Goal: Transaction & Acquisition: Purchase product/service

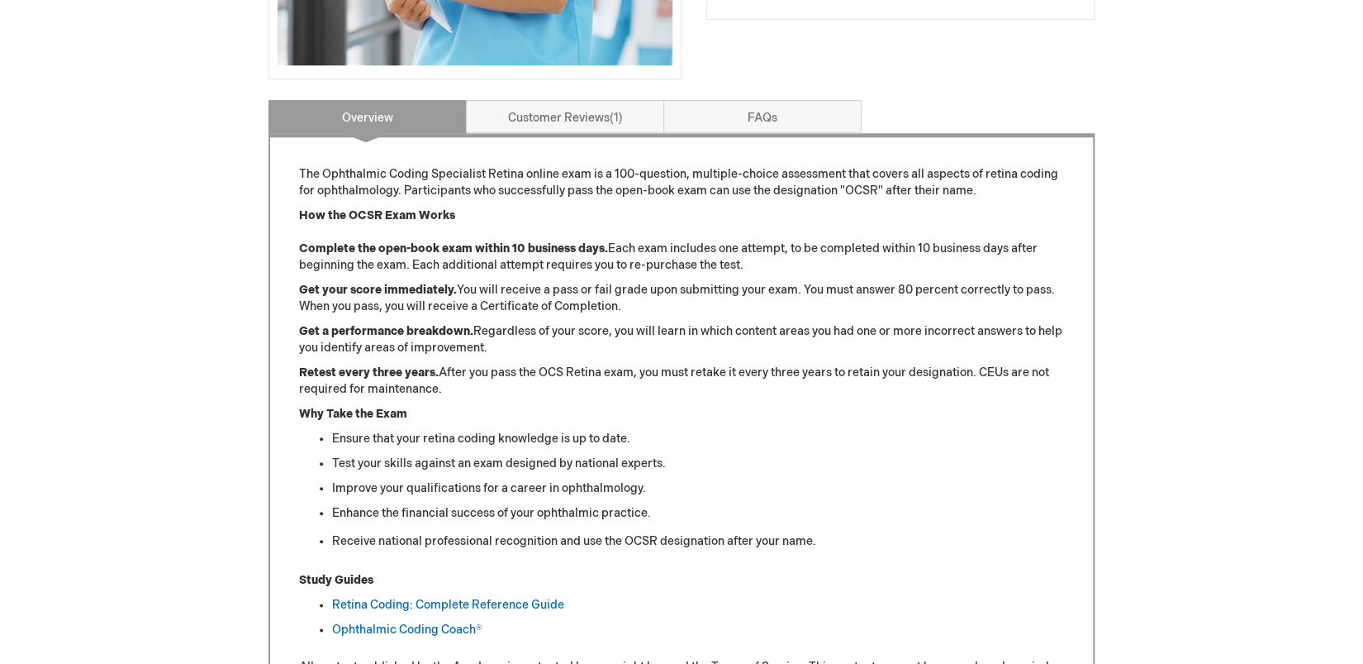
scroll to position [389, 0]
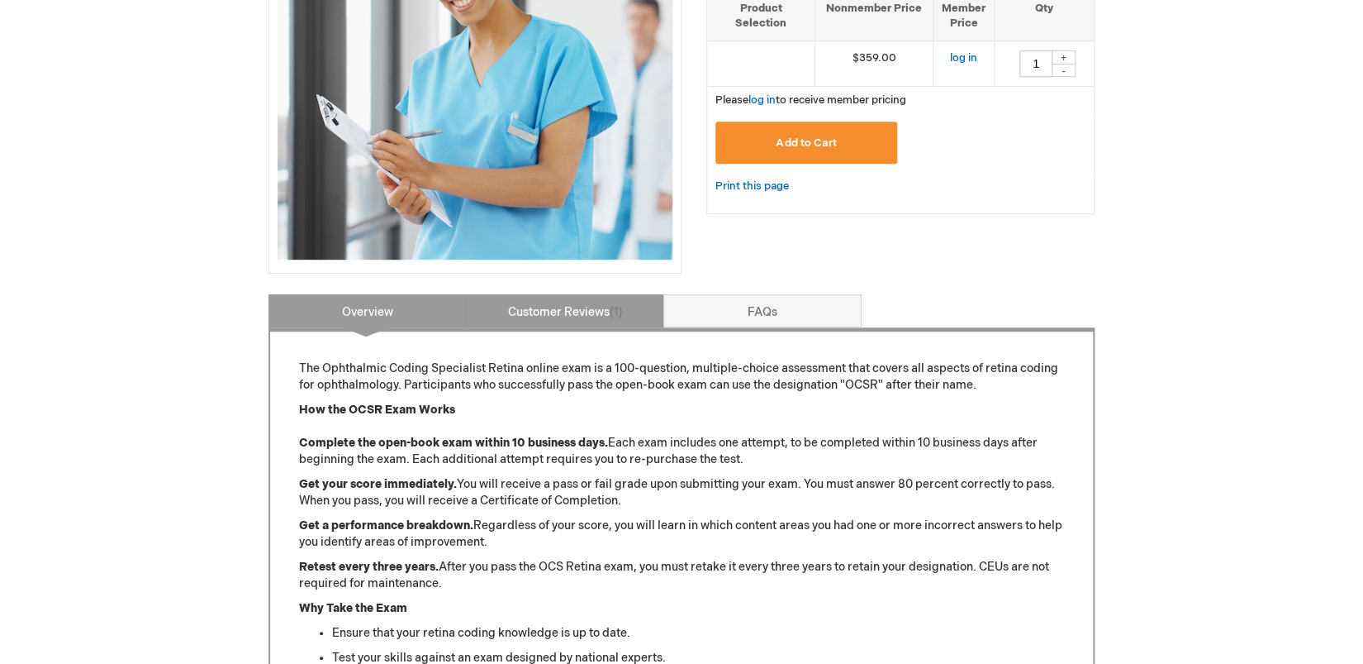
click at [600, 312] on link "Customer Reviews 1" at bounding box center [565, 310] width 198 height 33
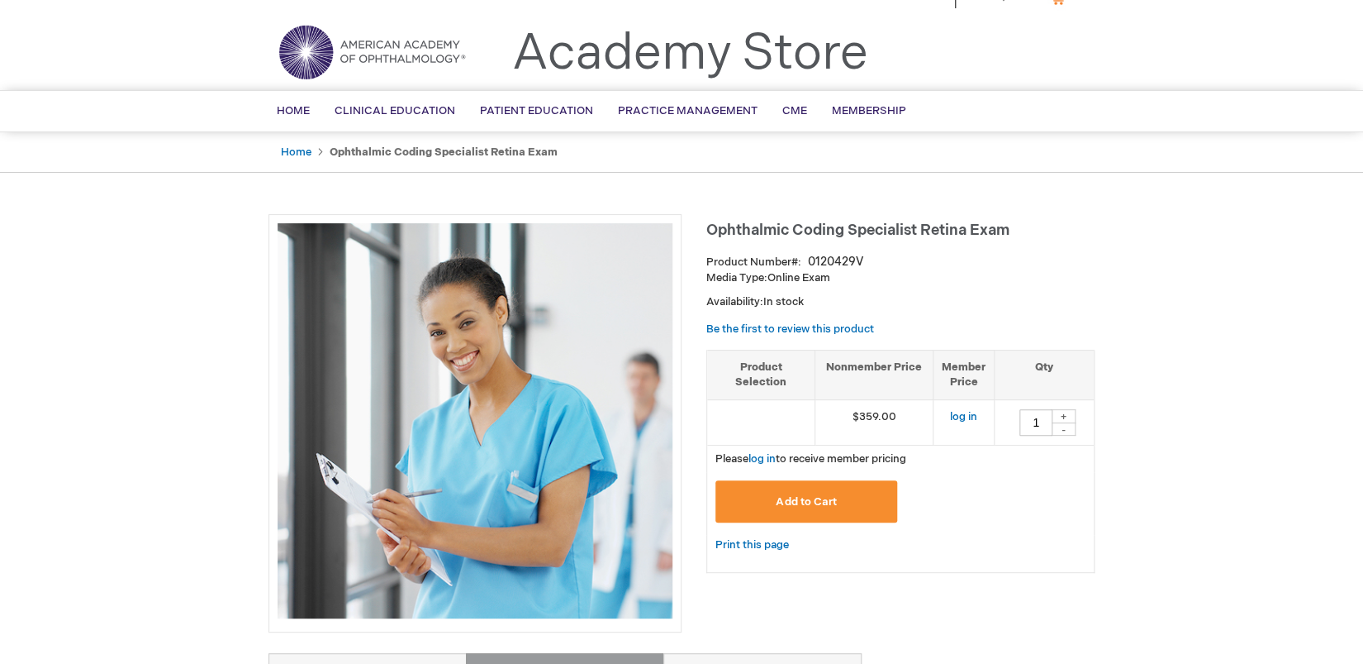
scroll to position [0, 0]
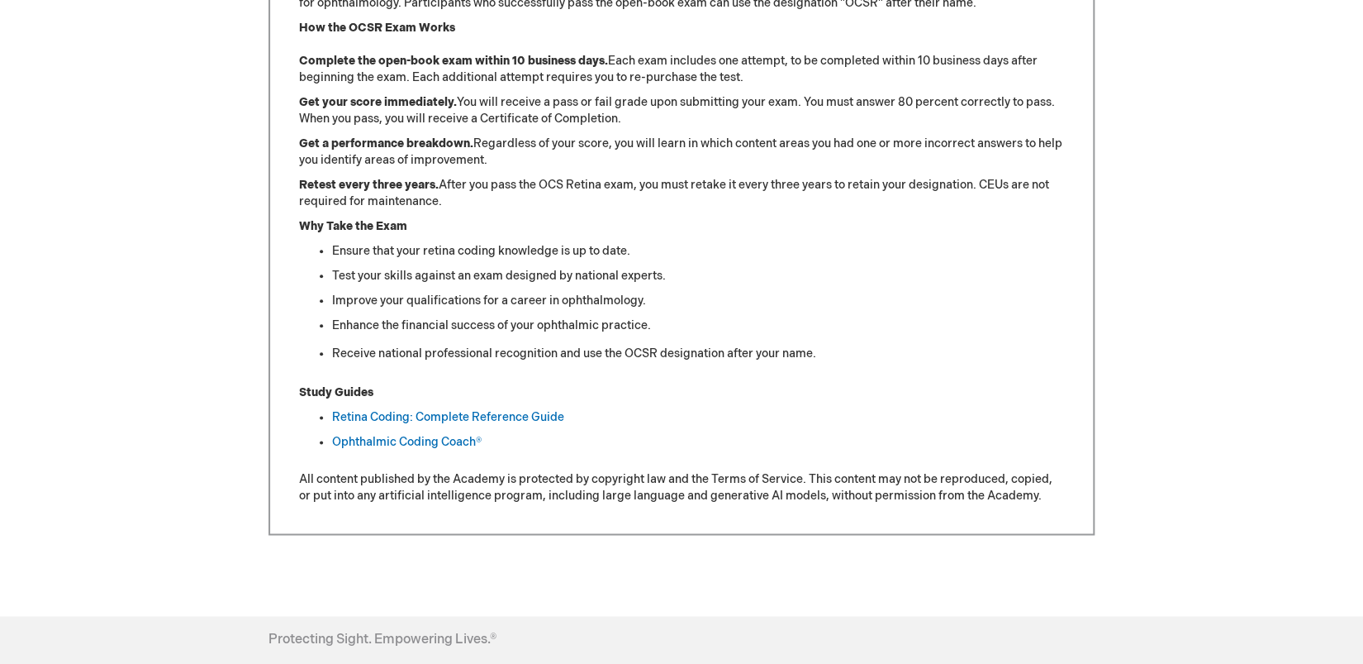
scroll to position [778, 0]
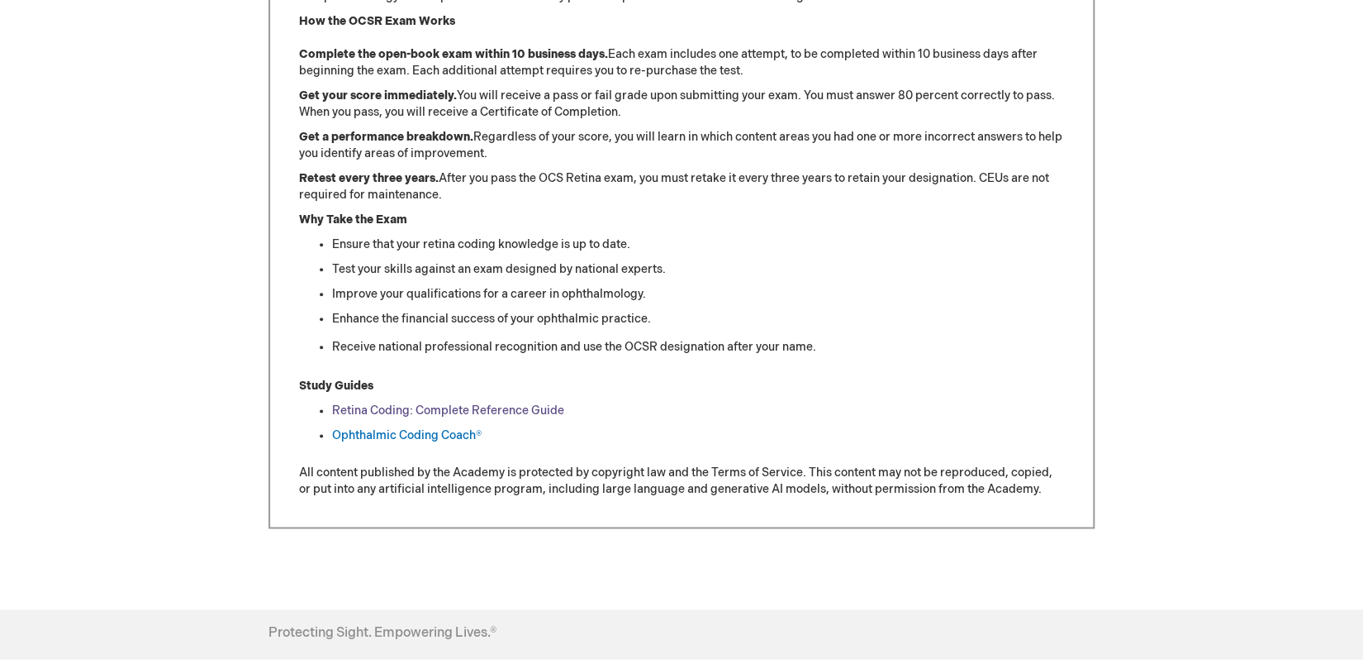
click at [380, 407] on link "Retina Coding: Complete Reference Guide" at bounding box center [448, 410] width 232 height 14
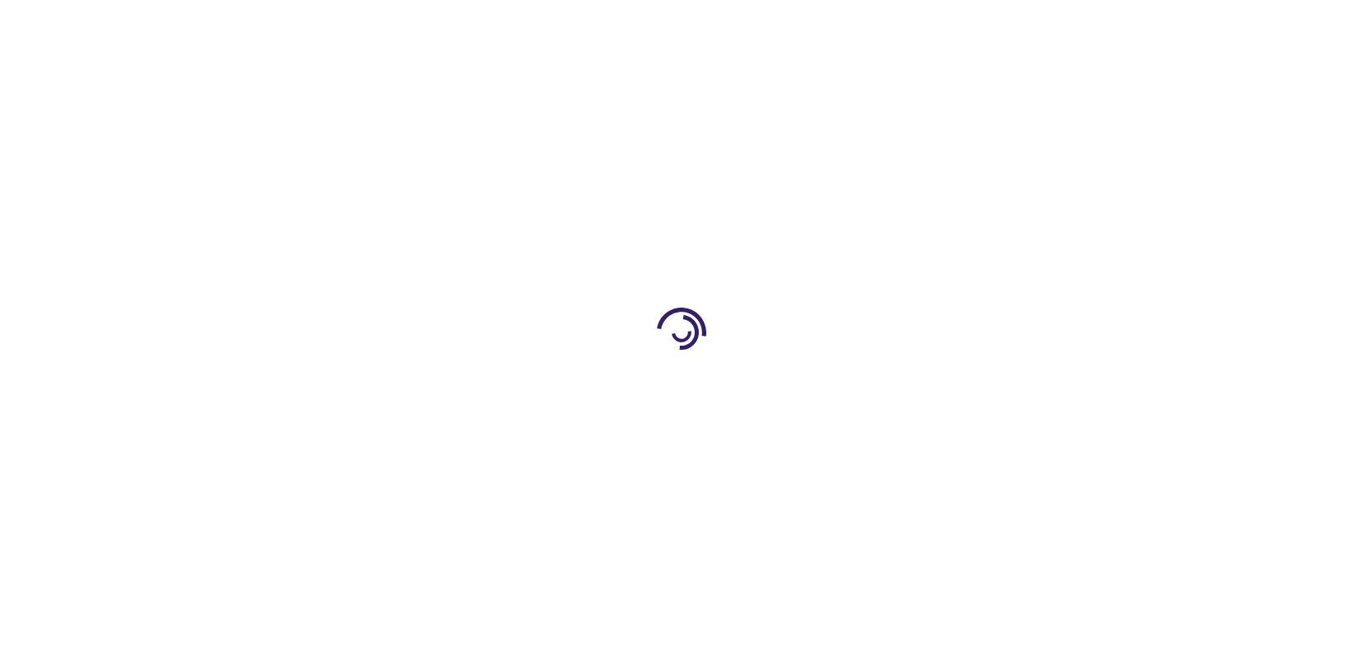
type input "0"
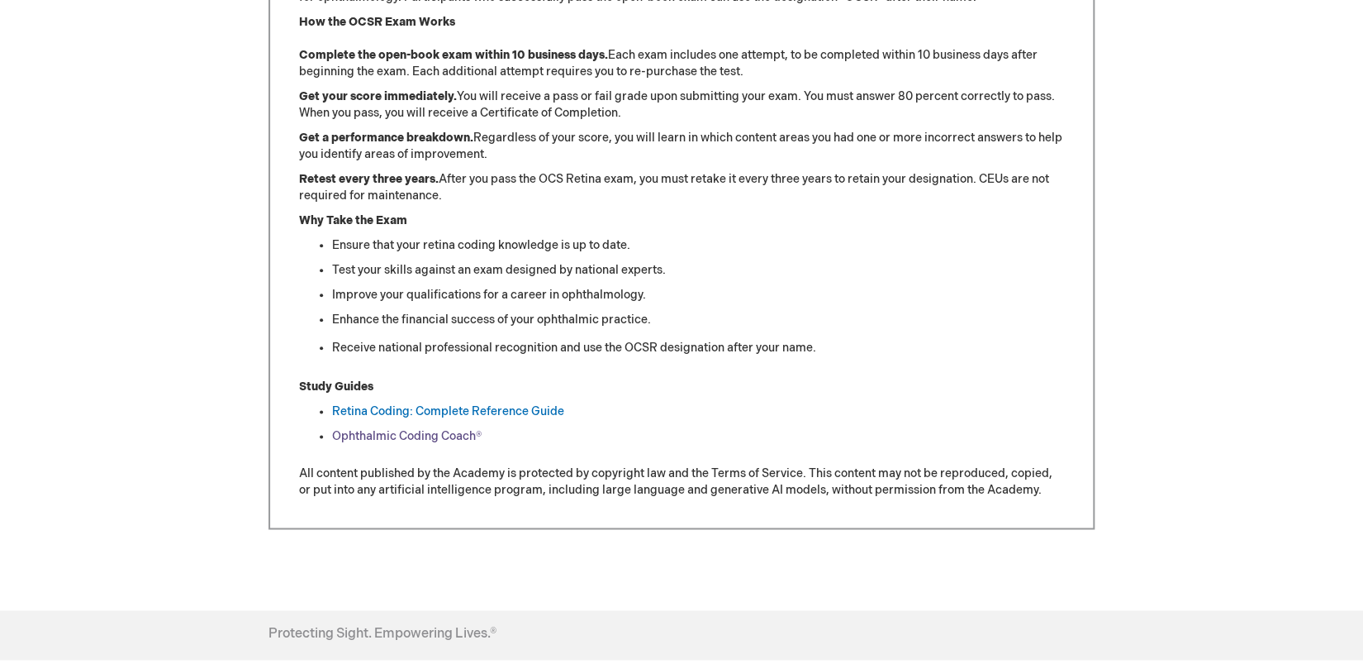
click at [407, 430] on link "Ophthalmic Coding Coach®" at bounding box center [407, 436] width 150 height 14
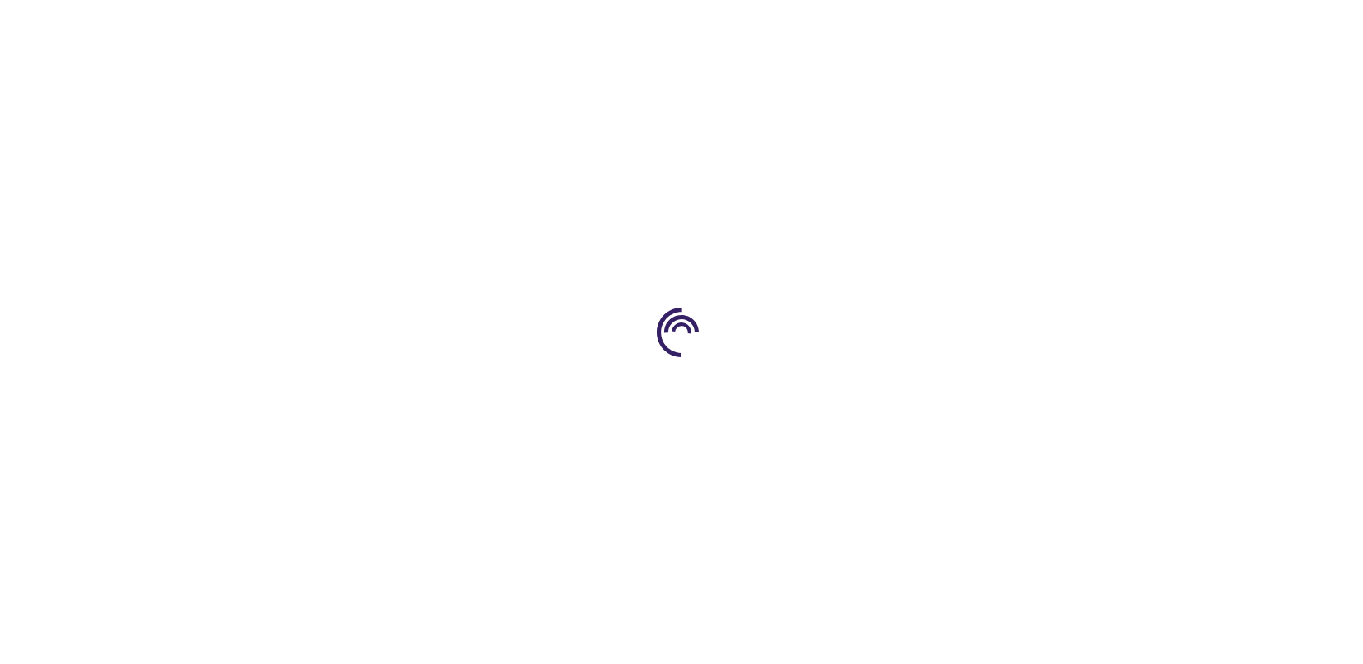
type input "1"
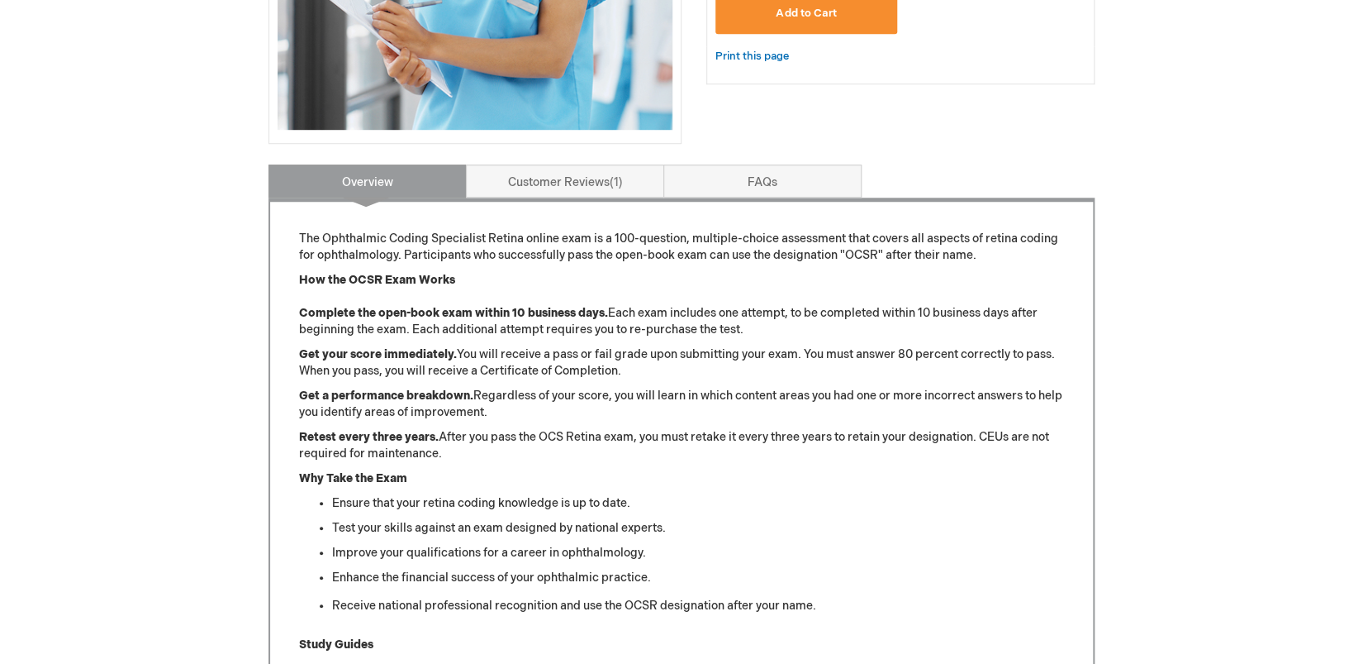
scroll to position [505, 0]
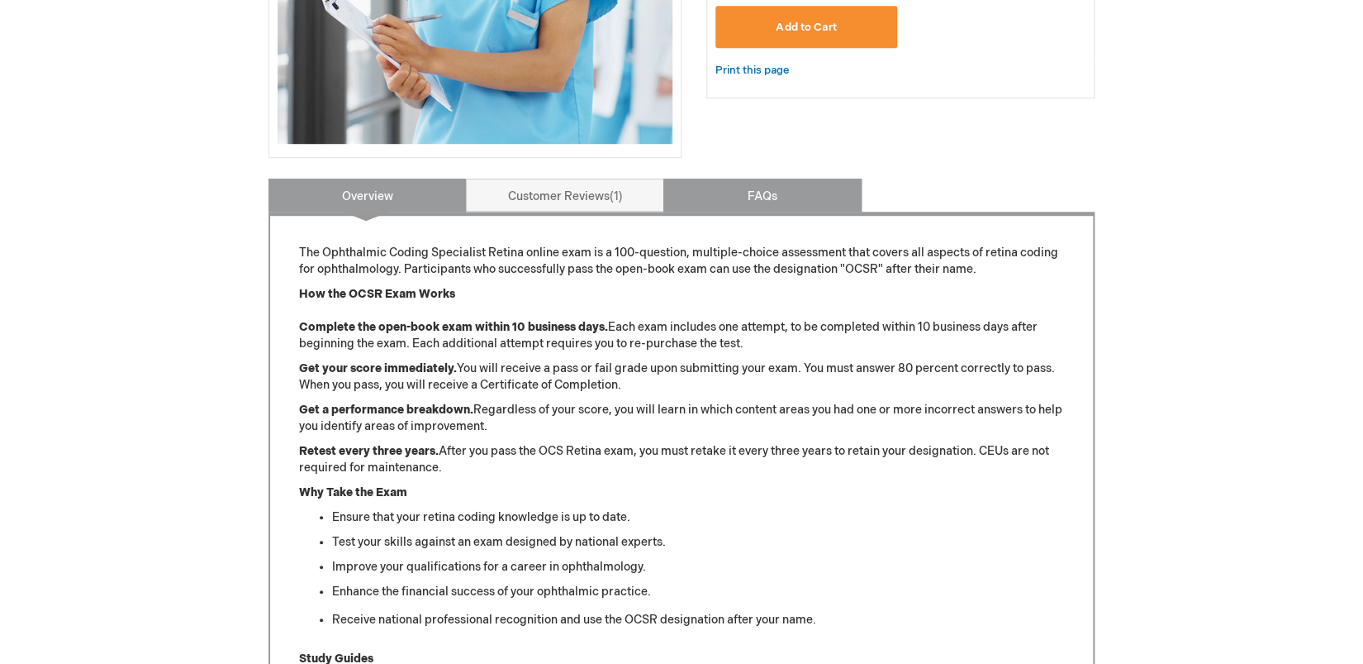
click at [740, 193] on link "FAQs" at bounding box center [763, 194] width 198 height 33
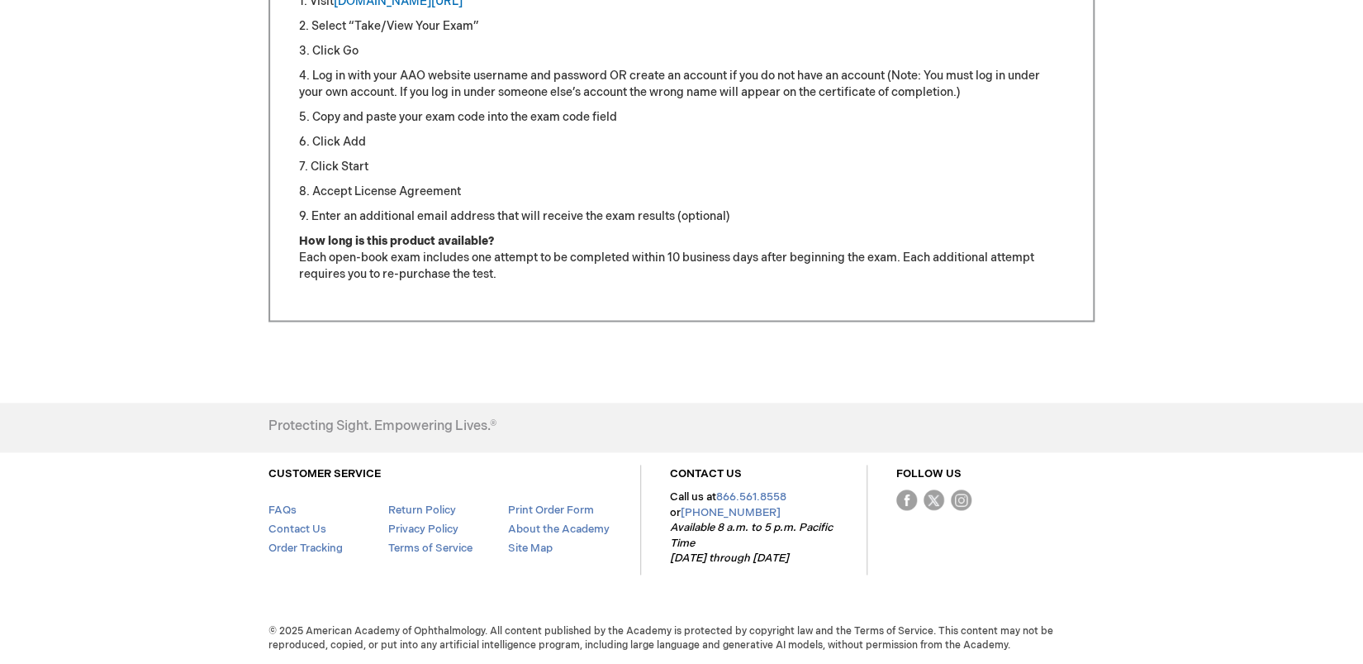
scroll to position [366, 0]
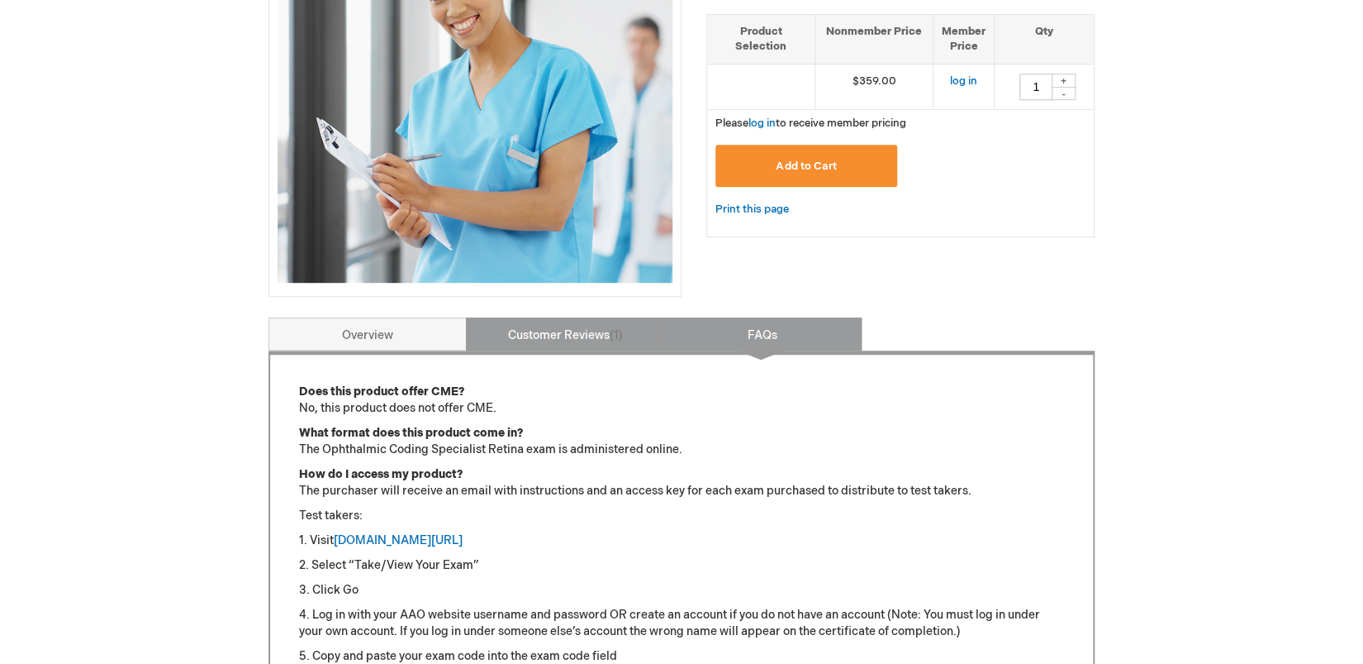
click at [561, 335] on link "Customer Reviews 1" at bounding box center [565, 333] width 198 height 33
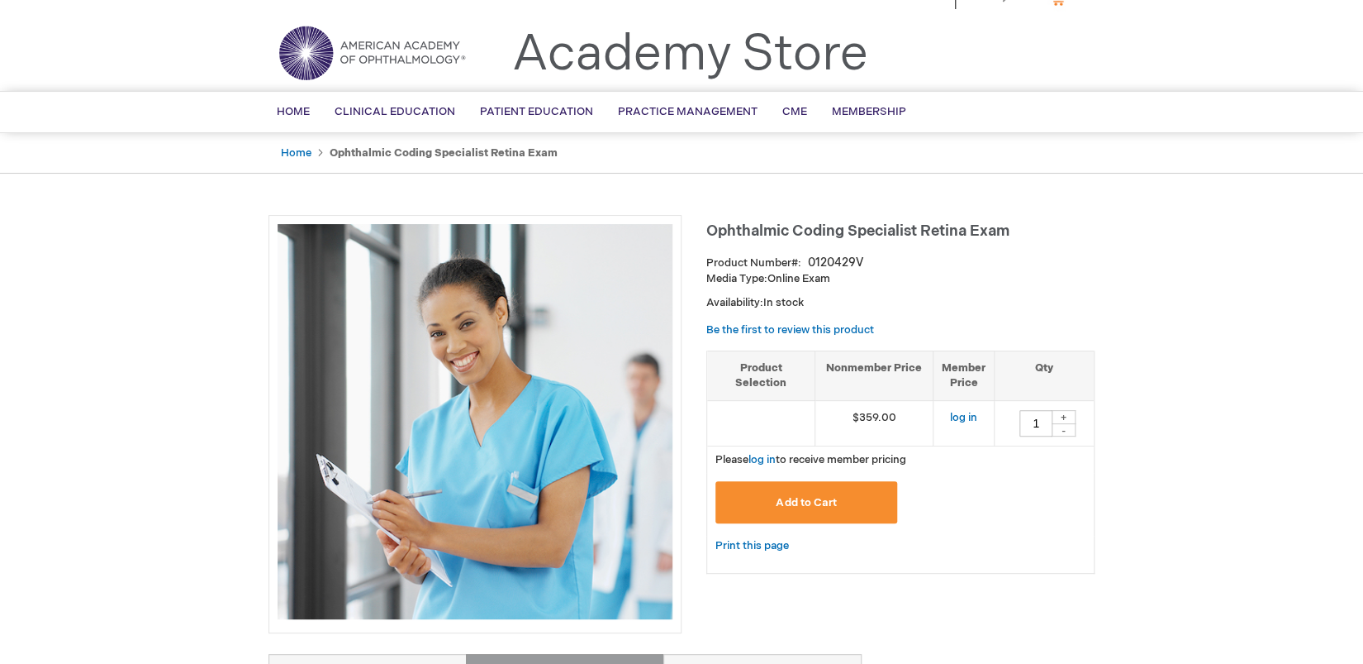
scroll to position [0, 0]
